Goal: Task Accomplishment & Management: Use online tool/utility

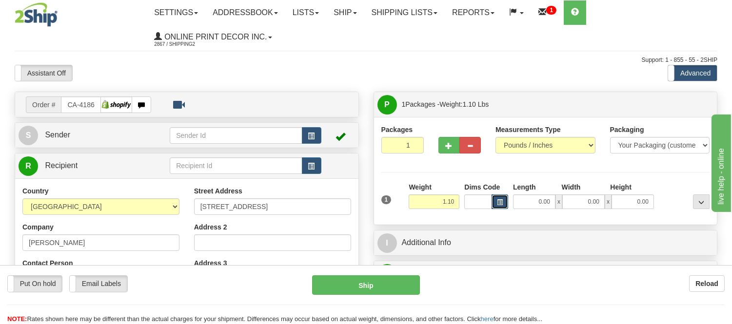
click at [497, 204] on span "button" at bounding box center [500, 202] width 6 height 5
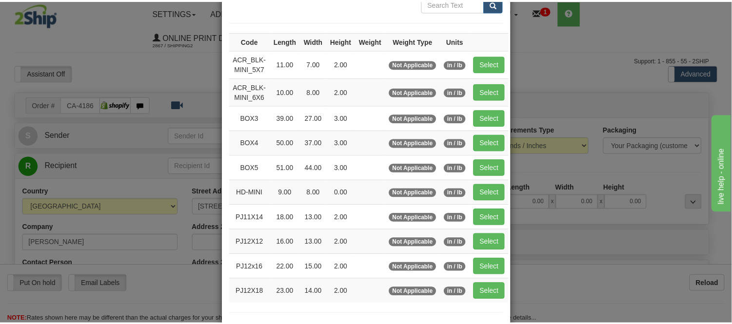
scroll to position [108, 0]
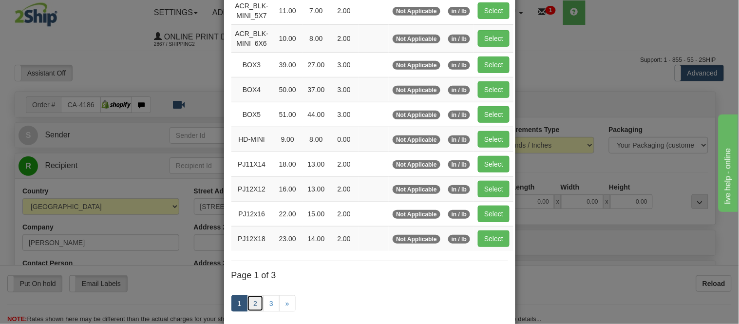
click at [250, 309] on link "2" at bounding box center [255, 303] width 17 height 17
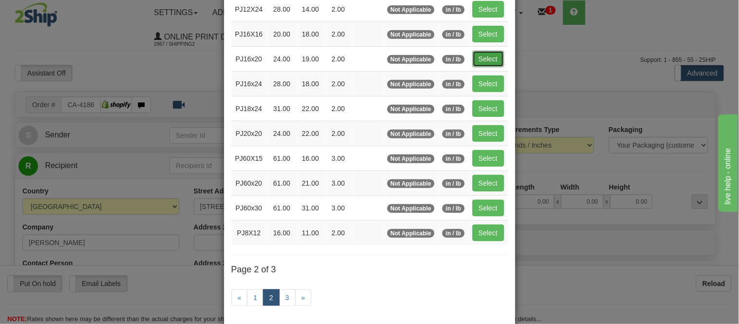
click at [498, 61] on button "Select" at bounding box center [489, 59] width 32 height 17
type input "PJ16x20"
type input "24.00"
type input "19.00"
type input "2.00"
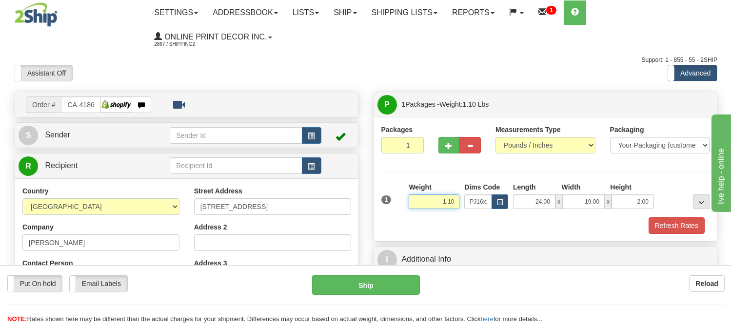
drag, startPoint x: 454, startPoint y: 203, endPoint x: 395, endPoint y: 214, distance: 60.1
click at [395, 214] on div "1 Weight 1.10 Dims Code x x" at bounding box center [545, 199] width 333 height 35
type input "2.98"
click at [668, 219] on button "Refresh Rates" at bounding box center [676, 225] width 56 height 17
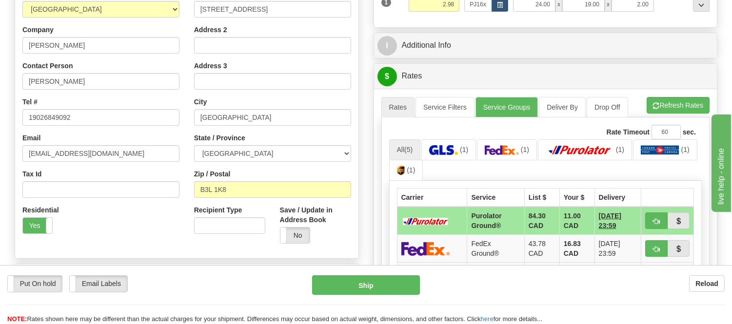
scroll to position [216, 0]
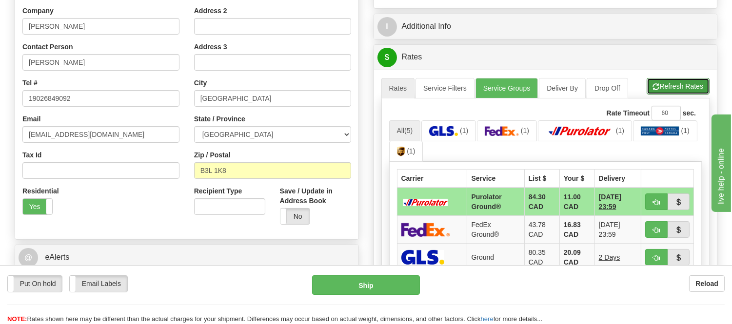
click at [663, 93] on button "Refresh Rates" at bounding box center [677, 86] width 63 height 17
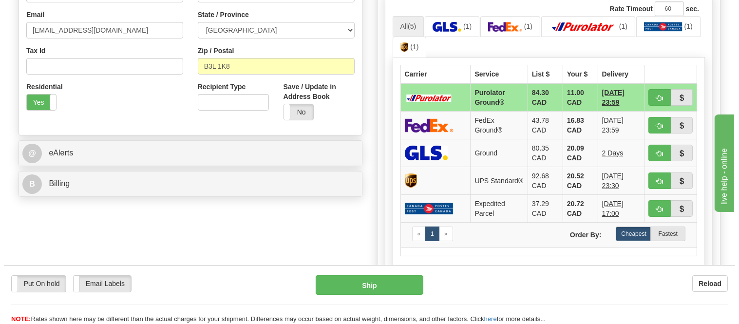
scroll to position [325, 0]
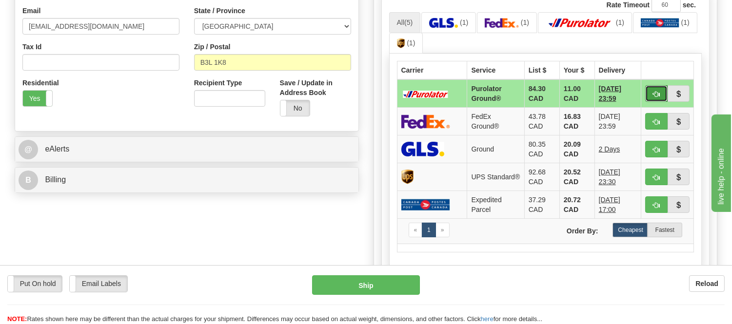
click at [656, 91] on span "button" at bounding box center [656, 94] width 7 height 6
type input "260"
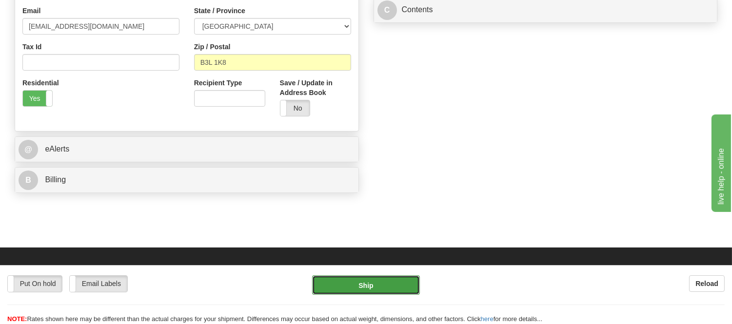
click at [366, 290] on button "Ship" at bounding box center [365, 284] width 107 height 19
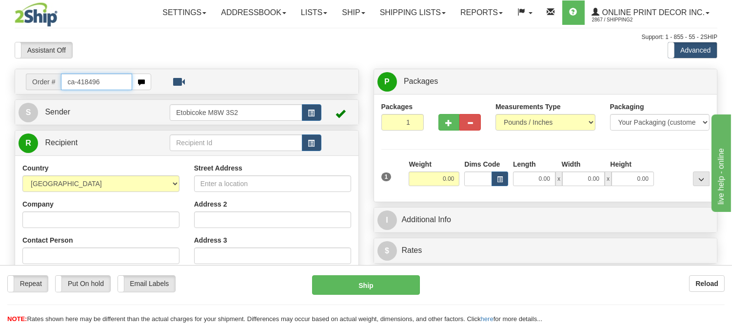
type input "ca-418496"
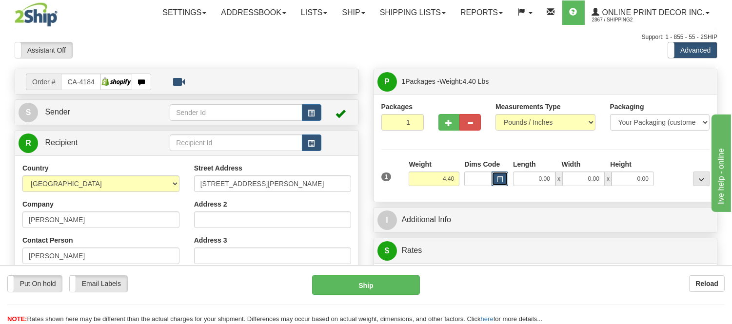
click at [503, 181] on button "button" at bounding box center [499, 179] width 17 height 15
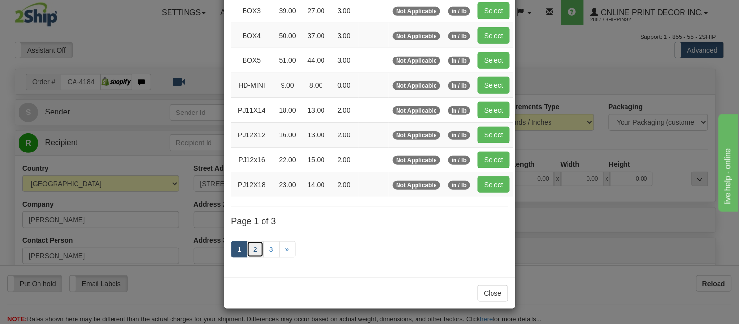
click at [251, 252] on link "2" at bounding box center [255, 249] width 17 height 17
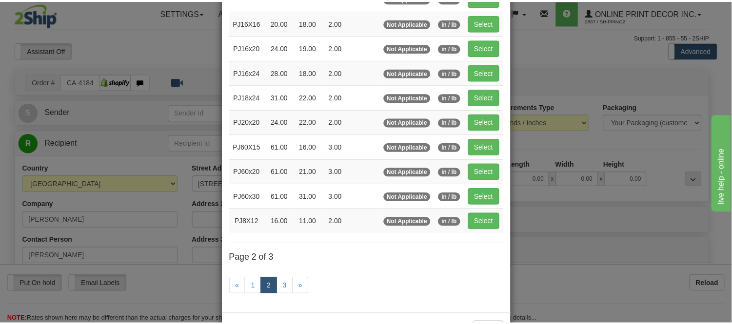
scroll to position [104, 0]
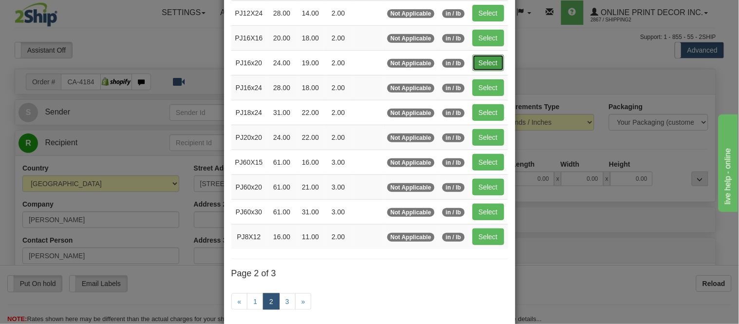
click at [478, 62] on button "Select" at bounding box center [489, 63] width 32 height 17
type input "PJ16x20"
type input "24.00"
type input "19.00"
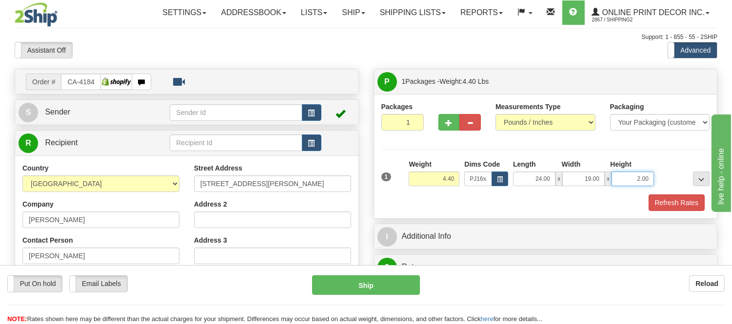
drag, startPoint x: 649, startPoint y: 180, endPoint x: 595, endPoint y: 186, distance: 54.4
click at [595, 186] on div "24.00 x 19.00 x 2.00" at bounding box center [583, 179] width 141 height 15
type input "4"
click button "Delete" at bounding box center [0, 0] width 0 height 0
type input "4.00"
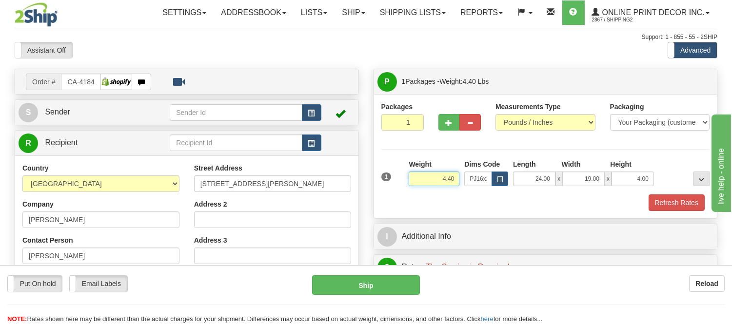
drag, startPoint x: 455, startPoint y: 177, endPoint x: 423, endPoint y: 192, distance: 34.9
click at [423, 192] on div "Weight 4.40" at bounding box center [434, 176] width 56 height 34
click button "Delete" at bounding box center [0, 0] width 0 height 0
type input "5.00"
click at [681, 203] on button "Refresh Rates" at bounding box center [676, 202] width 56 height 17
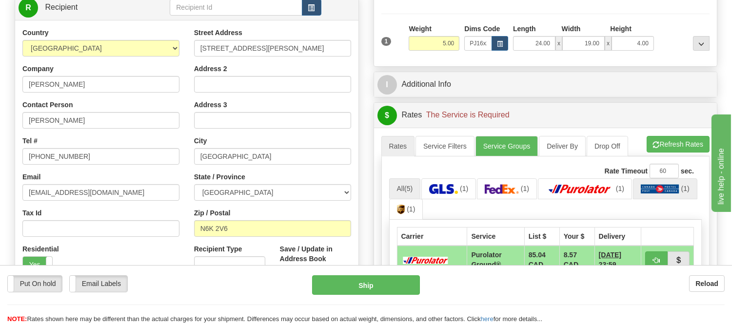
scroll to position [162, 0]
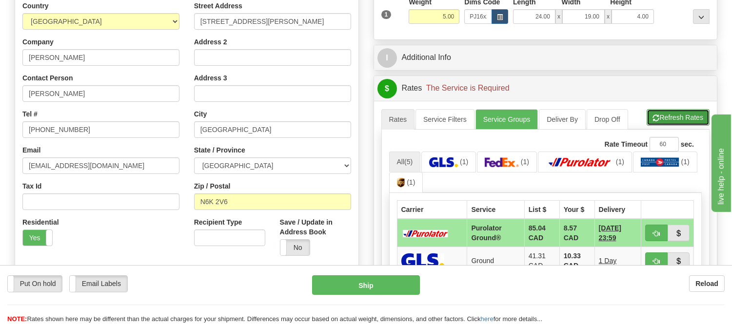
click at [671, 119] on button "Refresh Rates" at bounding box center [677, 117] width 63 height 17
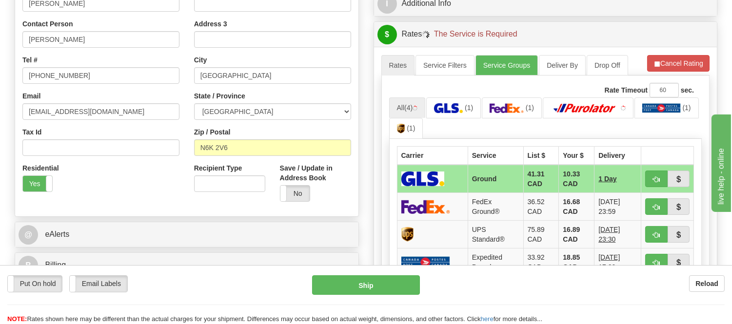
scroll to position [271, 0]
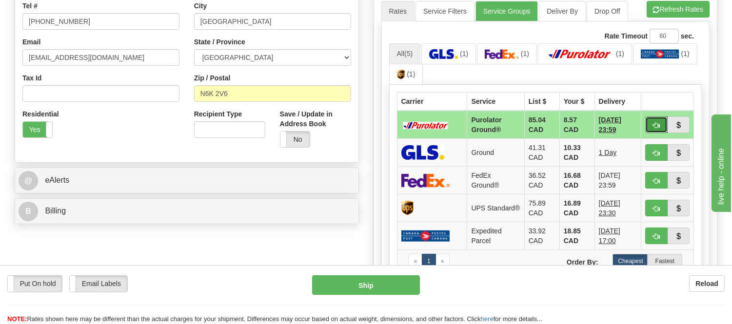
click at [654, 122] on span "button" at bounding box center [656, 125] width 7 height 6
type input "260"
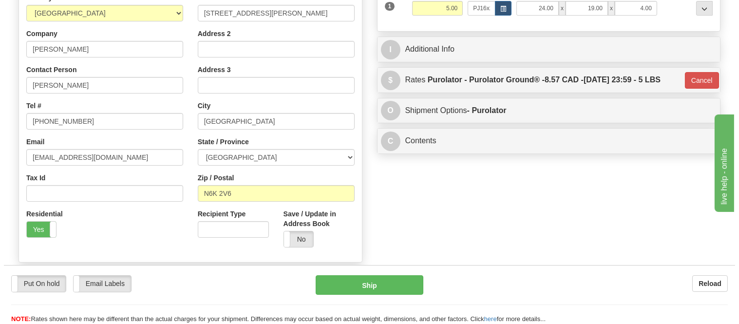
scroll to position [54, 0]
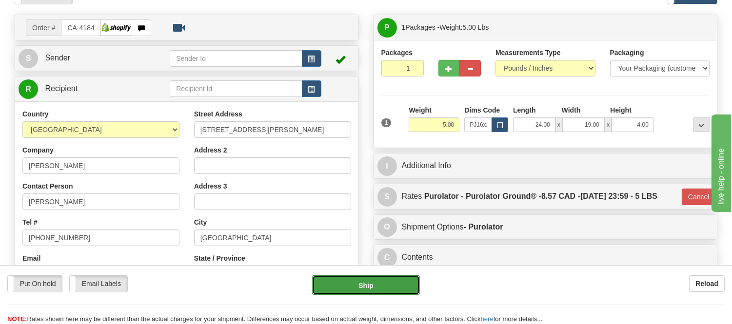
click at [383, 282] on button "Ship" at bounding box center [365, 284] width 107 height 19
